Goal: Browse casually

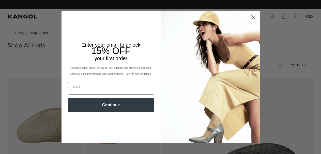
scroll to position [0, 105]
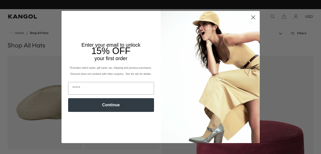
scroll to position [0, 105]
